Goal: Task Accomplishment & Management: Use online tool/utility

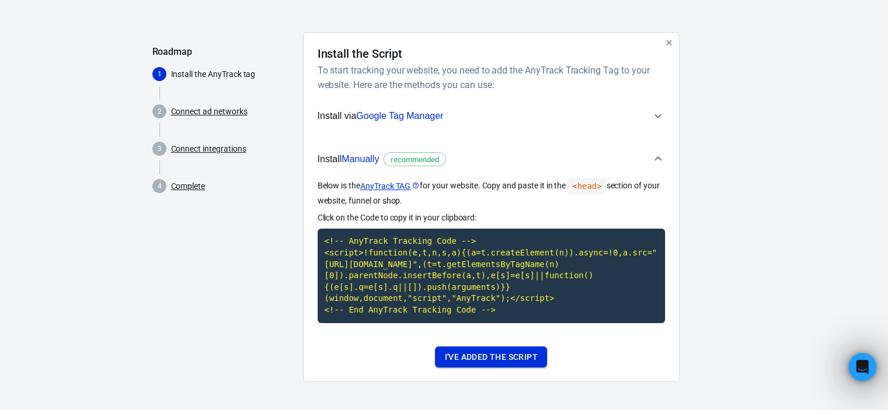
drag, startPoint x: 0, startPoint y: 0, endPoint x: 455, endPoint y: 363, distance: 581.7
click at [455, 363] on button "I've added the script" at bounding box center [490, 358] width 111 height 22
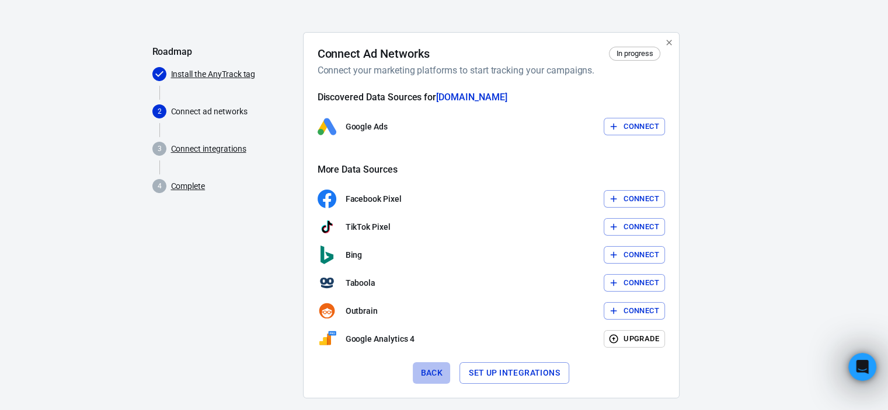
click at [442, 371] on button "Back" at bounding box center [431, 373] width 37 height 22
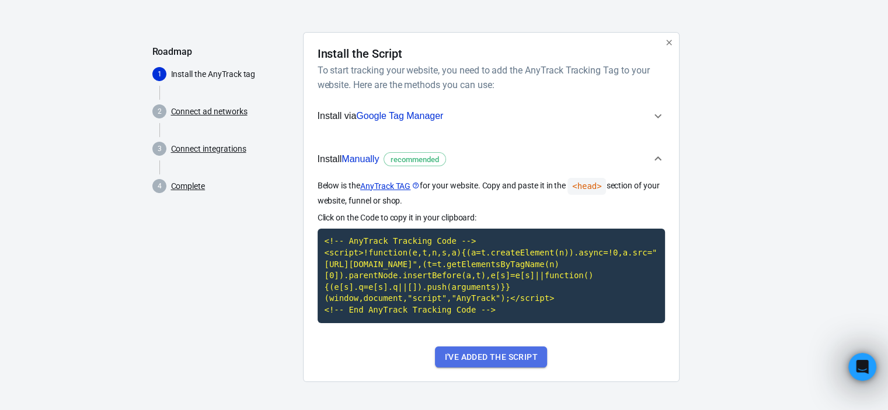
click at [480, 361] on button "I've added the script" at bounding box center [490, 358] width 111 height 22
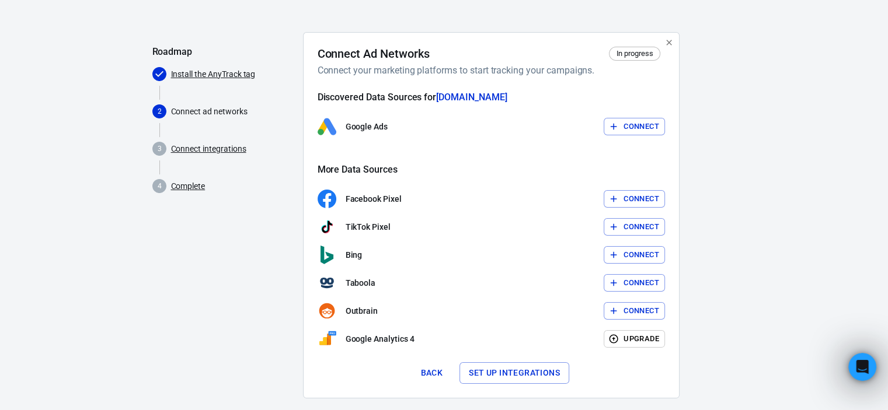
click at [506, 375] on button "Set up integrations" at bounding box center [514, 373] width 110 height 22
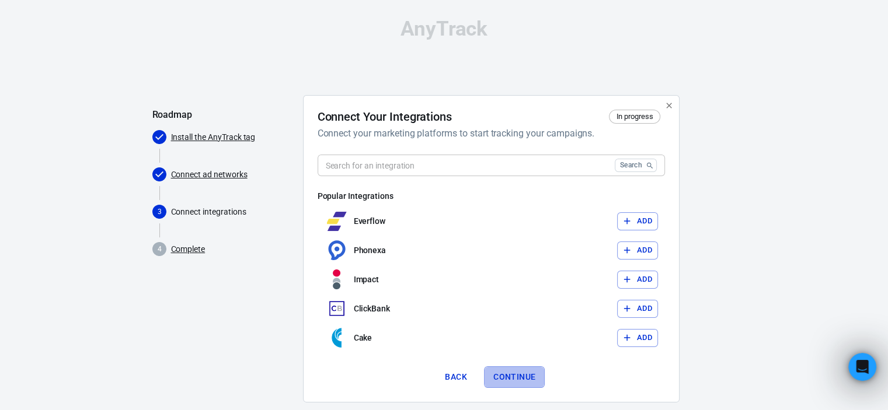
click at [505, 372] on button "Continue" at bounding box center [514, 377] width 61 height 22
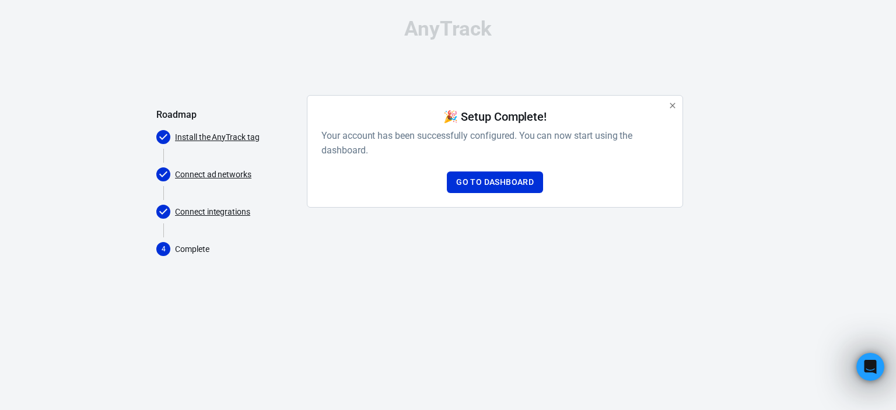
click at [474, 170] on div "🎉 Setup Complete! Your account has been successfully configured. You can now st…" at bounding box center [495, 151] width 347 height 83
click at [474, 179] on link "Go to Dashboard" at bounding box center [495, 183] width 96 height 22
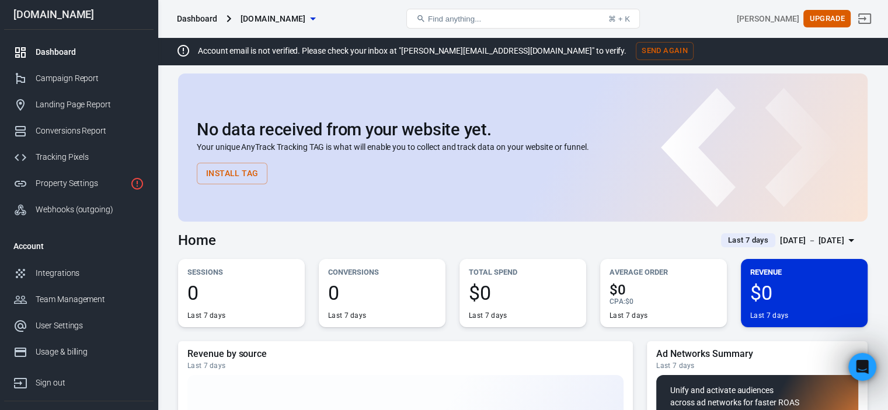
click at [306, 16] on span "[DOMAIN_NAME]" at bounding box center [272, 19] width 65 height 15
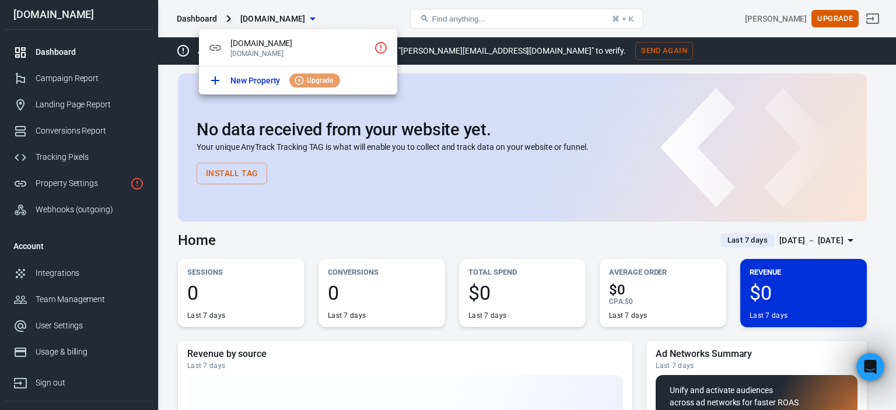
click at [343, 16] on div at bounding box center [448, 205] width 896 height 410
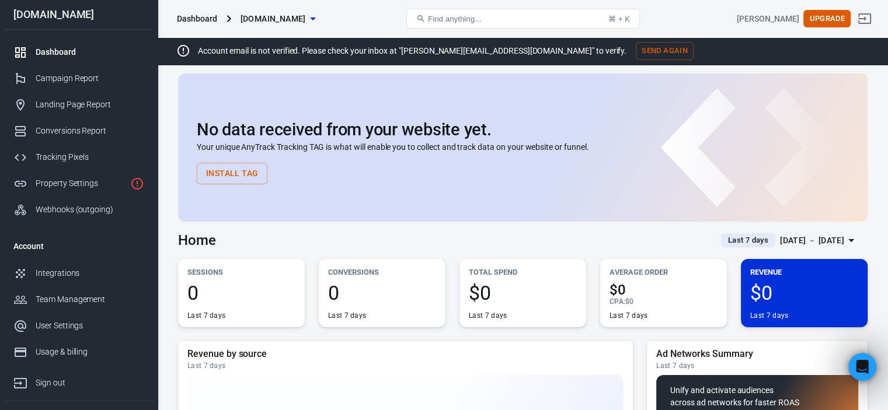
click at [320, 27] on button "[DOMAIN_NAME]" at bounding box center [278, 19] width 84 height 22
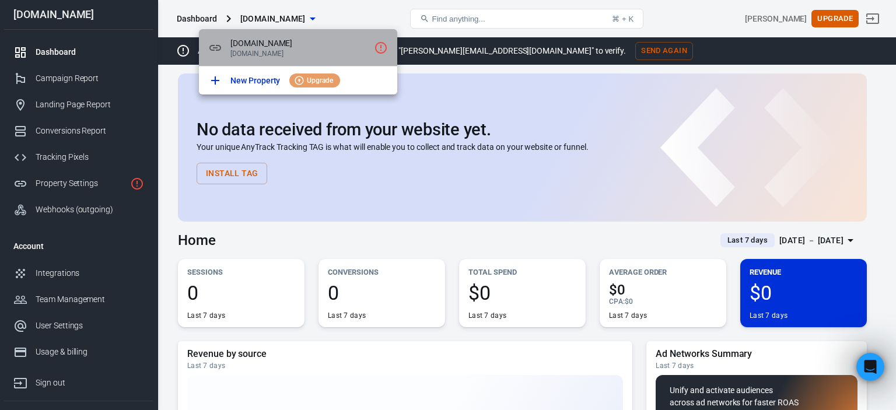
click at [365, 53] on p "[DOMAIN_NAME]" at bounding box center [299, 54] width 139 height 8
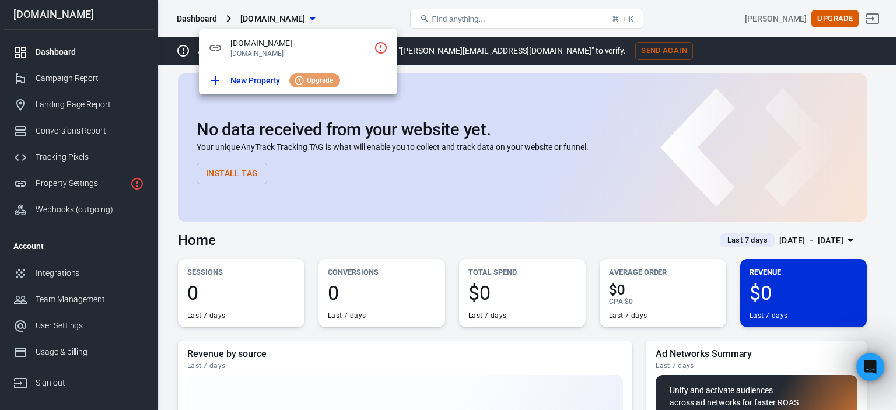
click at [79, 183] on div at bounding box center [448, 205] width 896 height 410
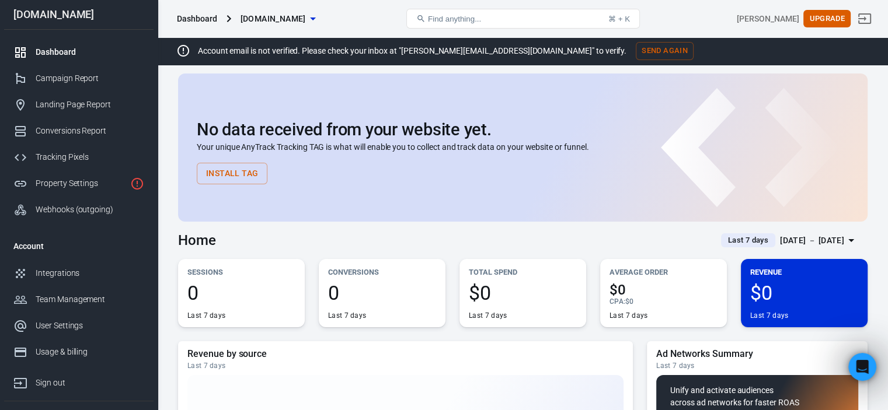
click at [79, 183] on div "Property Settings" at bounding box center [81, 183] width 90 height 12
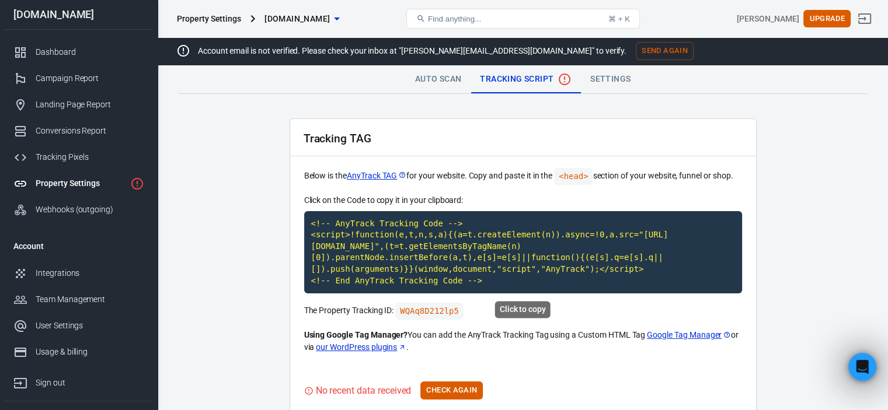
scroll to position [106, 0]
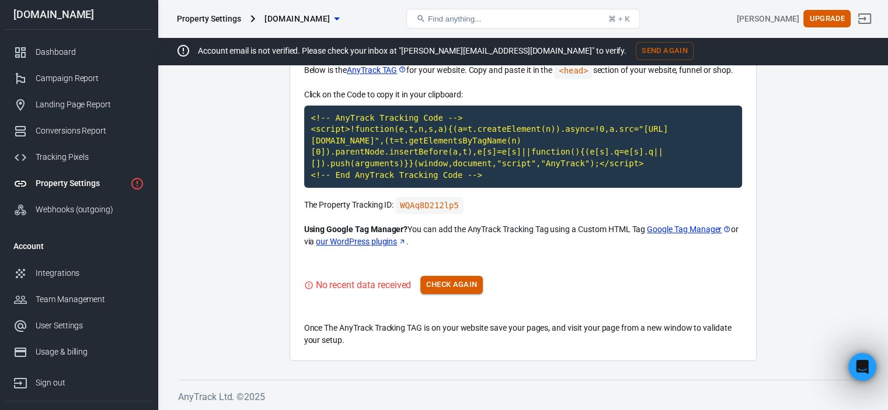
click at [436, 285] on button "Check Again" at bounding box center [451, 285] width 62 height 18
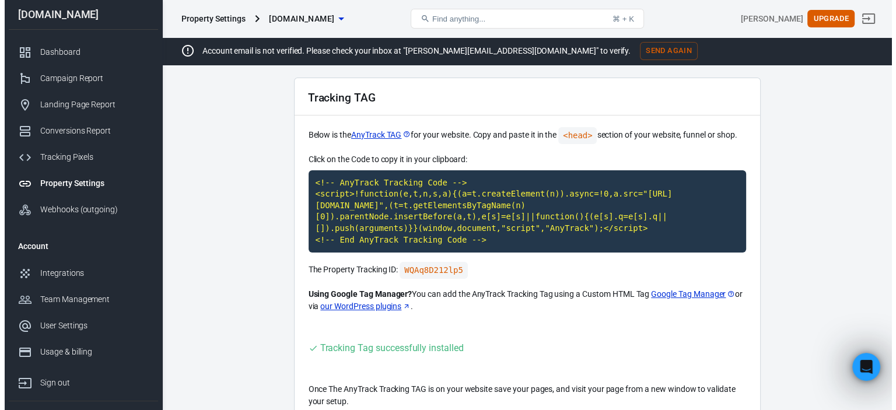
scroll to position [0, 0]
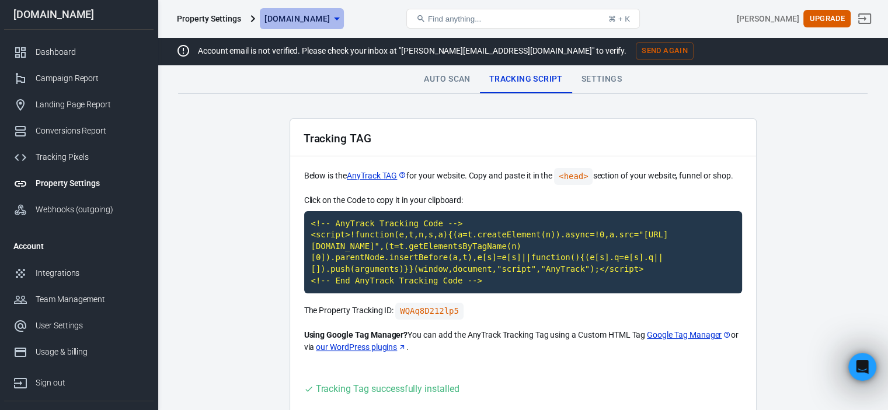
click at [313, 20] on span "[DOMAIN_NAME]" at bounding box center [296, 19] width 65 height 15
